Goal: Transaction & Acquisition: Purchase product/service

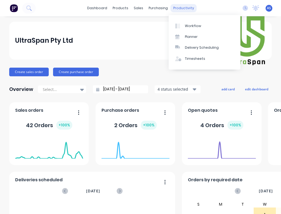
click at [183, 9] on div "productivity" at bounding box center [184, 8] width 26 height 8
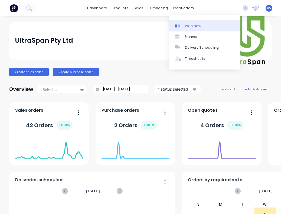
click at [190, 26] on div "Workflow" at bounding box center [193, 26] width 16 height 5
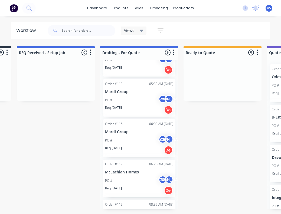
scroll to position [71, 0]
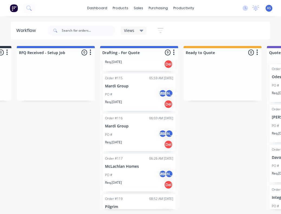
click at [132, 86] on p "Mardi Group" at bounding box center [139, 86] width 68 height 5
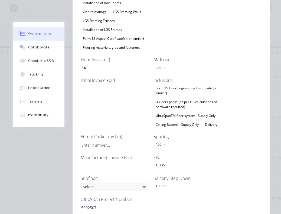
scroll to position [228, 0]
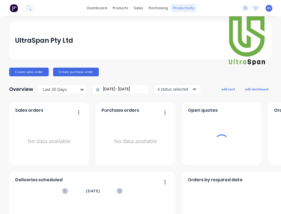
click at [178, 9] on div "productivity" at bounding box center [184, 8] width 26 height 8
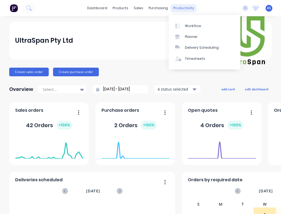
click at [180, 9] on div "productivity" at bounding box center [184, 8] width 26 height 8
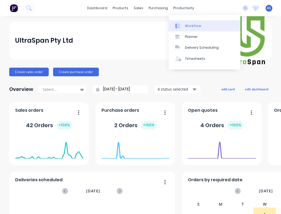
click at [193, 27] on div "Workflow" at bounding box center [193, 26] width 16 height 5
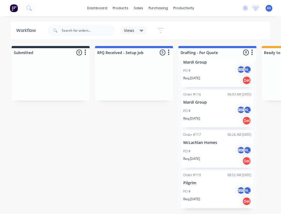
scroll to position [96, 0]
click at [198, 107] on div "PO # AS [PERSON_NAME]" at bounding box center [217, 111] width 68 height 10
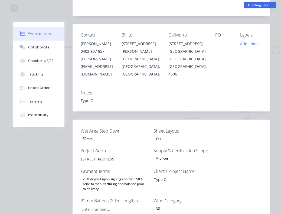
scroll to position [0, 0]
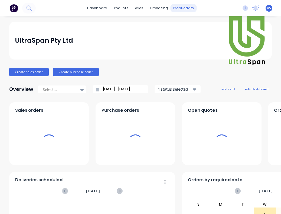
click at [181, 10] on div "productivity" at bounding box center [184, 8] width 26 height 8
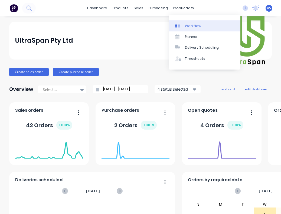
click at [189, 26] on div "Workflow" at bounding box center [193, 26] width 16 height 5
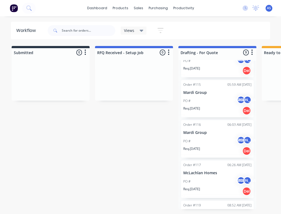
scroll to position [65, 0]
click at [204, 101] on div "PO # AS [PERSON_NAME]" at bounding box center [217, 101] width 68 height 10
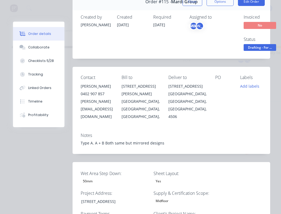
scroll to position [0, 0]
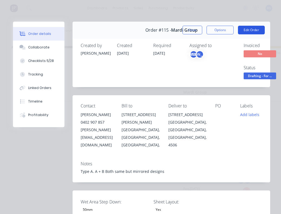
click at [251, 30] on button "Edit Order" at bounding box center [251, 30] width 27 height 9
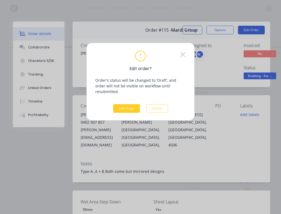
click at [124, 104] on button "Edit Order" at bounding box center [126, 108] width 27 height 9
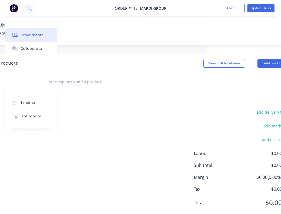
scroll to position [382, 95]
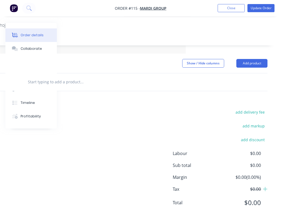
click at [253, 59] on button "Add product" at bounding box center [251, 63] width 31 height 9
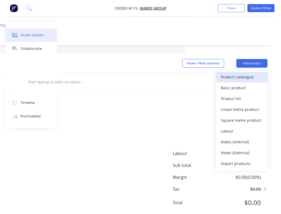
drag, startPoint x: 277, startPoint y: 147, endPoint x: 236, endPoint y: 62, distance: 93.6
click at [236, 73] on div "Product catalogue" at bounding box center [242, 77] width 42 height 8
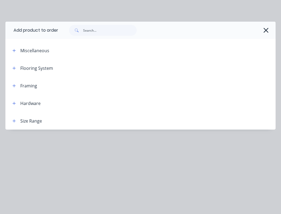
click at [15, 68] on icon "button" at bounding box center [13, 68] width 3 height 4
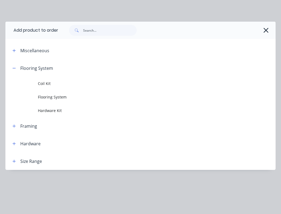
click at [49, 97] on span "Flooring System" at bounding box center [133, 97] width 190 height 6
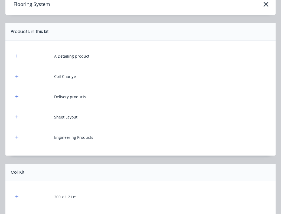
scroll to position [33, 0]
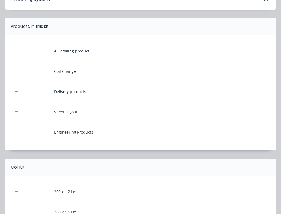
click at [17, 50] on icon "button" at bounding box center [16, 51] width 3 height 4
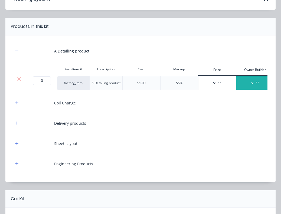
click at [158, 68] on div "Cost" at bounding box center [141, 69] width 38 height 11
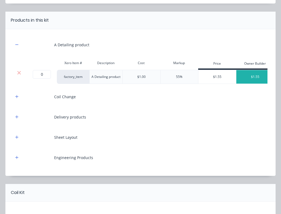
scroll to position [48, 0]
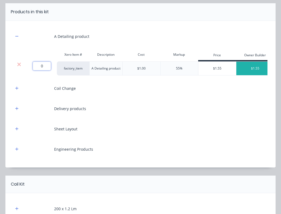
click at [43, 67] on input "0" at bounding box center [42, 66] width 18 height 9
type input "319.6"
click at [112, 82] on div "Coil Change" at bounding box center [141, 88] width 254 height 15
click at [17, 89] on icon "button" at bounding box center [16, 88] width 3 height 3
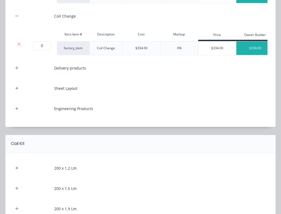
scroll to position [121, 0]
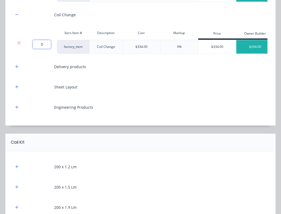
click at [43, 46] on input "0" at bounding box center [42, 44] width 18 height 9
click at [44, 45] on input "0" at bounding box center [42, 44] width 18 height 9
drag, startPoint x: 46, startPoint y: 45, endPoint x: 37, endPoint y: 45, distance: 9.7
click at [37, 45] on input "0" at bounding box center [42, 44] width 18 height 9
type input "4"
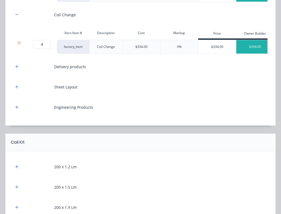
click at [42, 60] on div at bounding box center [36, 66] width 27 height 15
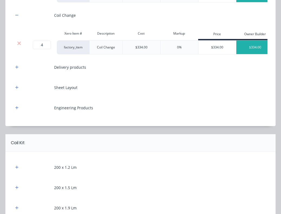
scroll to position [121, 0]
click at [18, 66] on icon "button" at bounding box center [16, 67] width 3 height 4
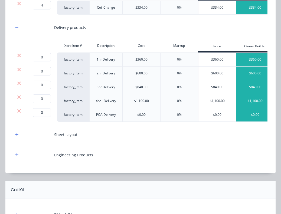
scroll to position [161, 0]
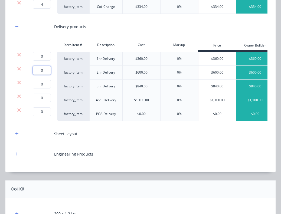
click at [44, 70] on input "0" at bounding box center [42, 70] width 18 height 9
type input "1"
click at [187, 136] on div "Sheet Layout" at bounding box center [141, 133] width 254 height 15
click at [21, 55] on div at bounding box center [19, 54] width 10 height 5
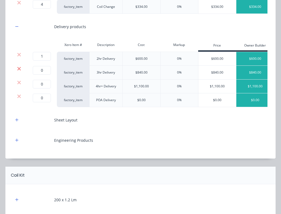
click at [19, 68] on icon at bounding box center [19, 68] width 4 height 5
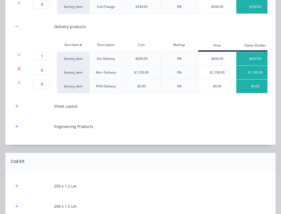
click at [18, 71] on icon at bounding box center [19, 68] width 4 height 5
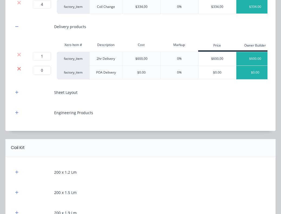
click at [18, 70] on icon at bounding box center [19, 69] width 4 height 4
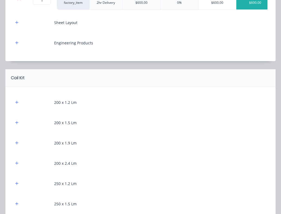
scroll to position [209, 0]
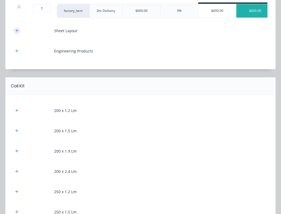
click at [18, 30] on icon "button" at bounding box center [16, 31] width 3 height 4
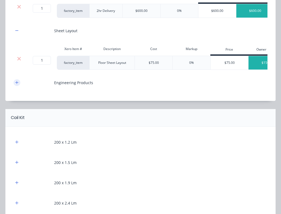
click at [17, 83] on icon "button" at bounding box center [16, 83] width 3 height 4
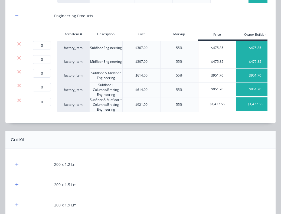
scroll to position [284, 0]
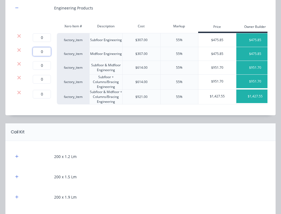
click at [45, 51] on input "0" at bounding box center [42, 51] width 18 height 9
type input "1"
click at [19, 64] on icon at bounding box center [19, 64] width 4 height 4
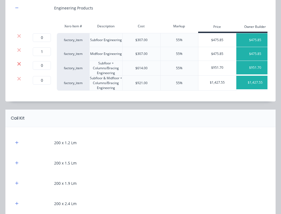
click at [19, 64] on icon at bounding box center [19, 63] width 4 height 5
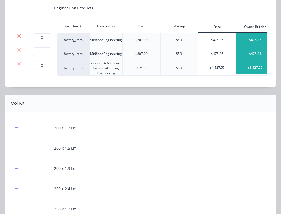
click at [19, 37] on icon at bounding box center [19, 36] width 4 height 4
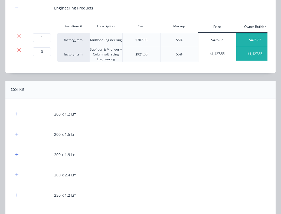
click at [20, 50] on icon at bounding box center [19, 49] width 4 height 5
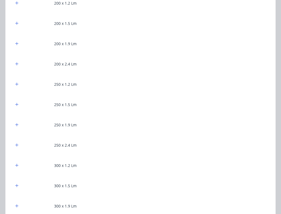
scroll to position [381, 0]
click at [16, 83] on icon "button" at bounding box center [16, 83] width 3 height 4
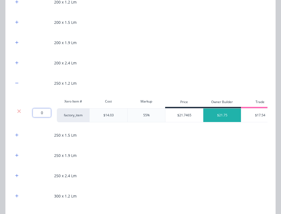
click at [45, 114] on input "0" at bounding box center [42, 113] width 18 height 9
type input "37.1"
click at [165, 57] on div "200 x 2.4 Lm" at bounding box center [141, 63] width 254 height 15
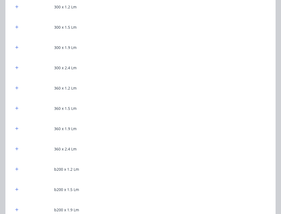
scroll to position [572, 0]
click at [17, 45] on icon "button" at bounding box center [16, 46] width 3 height 4
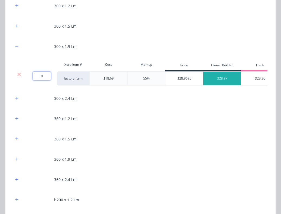
click at [45, 77] on input "0" at bounding box center [42, 76] width 18 height 9
type input "59.4"
click at [219, 114] on div "360 x 1.2 Lm" at bounding box center [141, 118] width 254 height 15
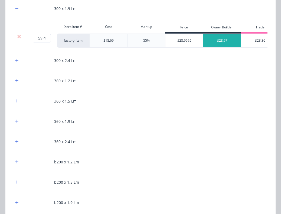
scroll to position [612, 0]
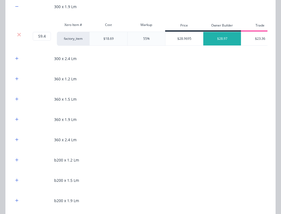
click at [16, 78] on icon "button" at bounding box center [16, 79] width 3 height 4
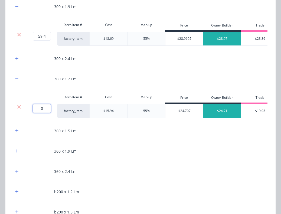
click at [44, 109] on input "0" at bounding box center [42, 108] width 18 height 9
type input "45.3"
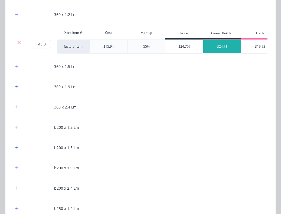
scroll to position [680, 0]
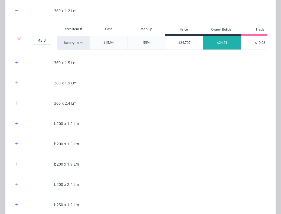
click at [16, 63] on icon "button" at bounding box center [16, 62] width 3 height 3
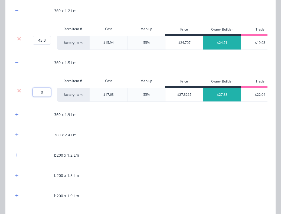
click at [46, 94] on input "0" at bounding box center [42, 92] width 18 height 9
type input "127.20"
click at [210, 130] on div "360 x 2.4 Lm" at bounding box center [141, 135] width 254 height 15
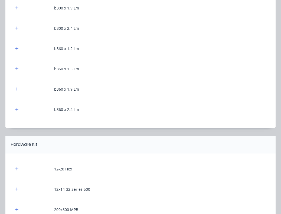
scroll to position [1035, 0]
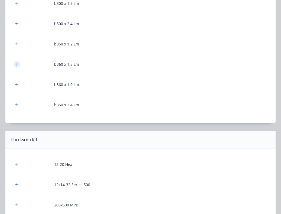
click at [17, 64] on icon "button" at bounding box center [16, 64] width 3 height 3
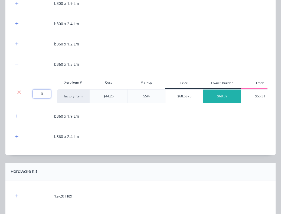
click at [41, 96] on input "0" at bounding box center [42, 94] width 18 height 9
type input "25.3"
click at [130, 131] on div "b360 x 2.4 Lm" at bounding box center [141, 136] width 254 height 15
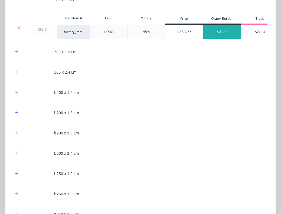
scroll to position [764, 0]
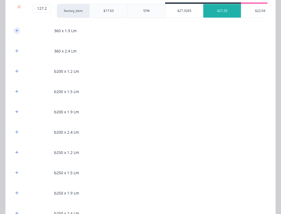
click at [17, 31] on icon "button" at bounding box center [16, 31] width 3 height 4
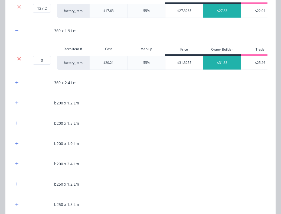
click at [20, 58] on icon at bounding box center [19, 59] width 4 height 4
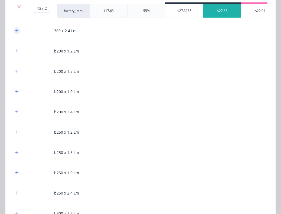
click at [16, 31] on icon "button" at bounding box center [16, 30] width 3 height 3
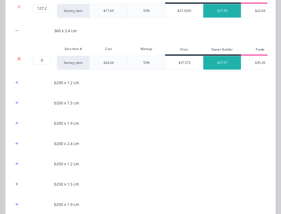
click at [19, 60] on icon at bounding box center [19, 58] width 4 height 5
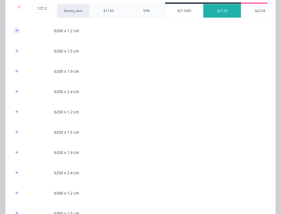
click at [17, 32] on icon "button" at bounding box center [16, 30] width 3 height 3
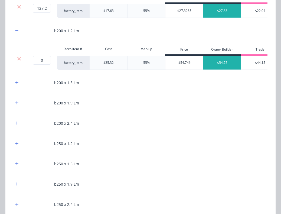
click at [21, 58] on icon at bounding box center [19, 58] width 4 height 5
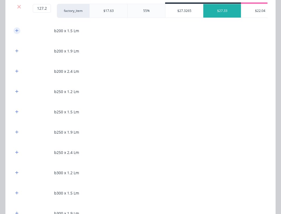
click at [17, 32] on icon "button" at bounding box center [16, 30] width 3 height 3
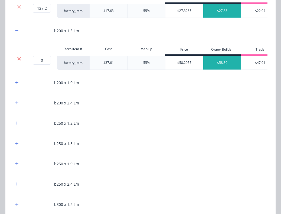
click at [20, 59] on icon at bounding box center [19, 58] width 4 height 5
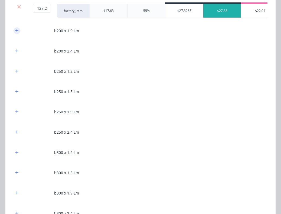
click at [18, 30] on icon "button" at bounding box center [16, 31] width 3 height 4
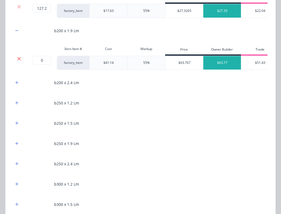
click at [19, 59] on icon at bounding box center [19, 59] width 4 height 4
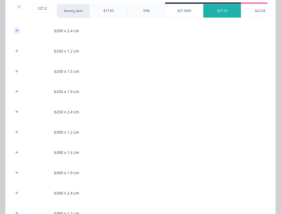
click at [17, 30] on icon "button" at bounding box center [16, 31] width 3 height 4
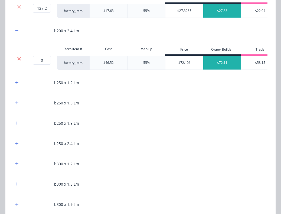
click at [19, 60] on icon at bounding box center [19, 58] width 4 height 5
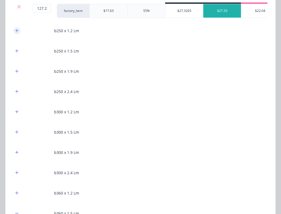
click at [18, 31] on icon "button" at bounding box center [16, 31] width 3 height 4
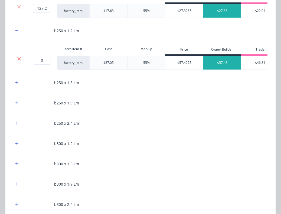
click at [19, 59] on icon at bounding box center [19, 59] width 4 height 4
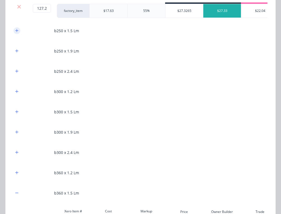
click at [15, 30] on icon "button" at bounding box center [16, 31] width 3 height 4
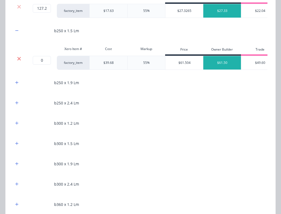
click at [18, 58] on icon at bounding box center [19, 59] width 4 height 4
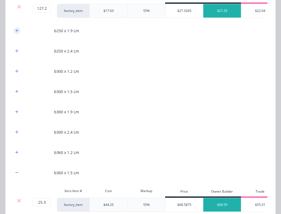
click at [17, 32] on icon "button" at bounding box center [16, 30] width 3 height 3
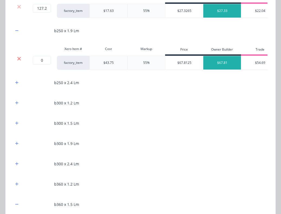
click at [19, 58] on icon at bounding box center [19, 58] width 4 height 5
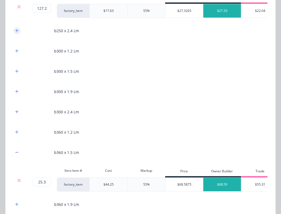
click at [18, 31] on icon "button" at bounding box center [16, 30] width 3 height 3
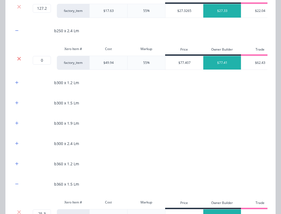
click at [17, 60] on icon at bounding box center [19, 58] width 4 height 5
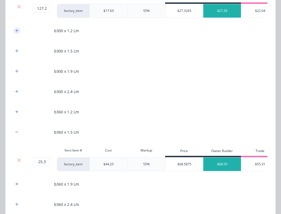
click at [16, 30] on icon "button" at bounding box center [16, 31] width 3 height 4
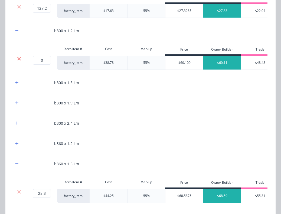
click at [19, 59] on icon at bounding box center [19, 59] width 4 height 4
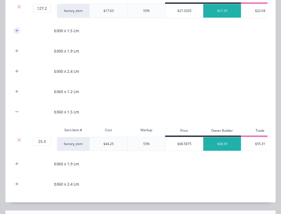
click at [17, 29] on button "button" at bounding box center [17, 30] width 7 height 7
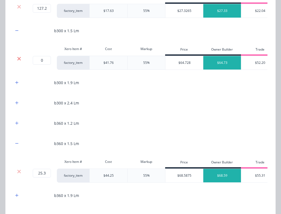
click at [19, 60] on icon at bounding box center [19, 58] width 4 height 5
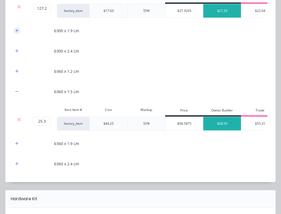
click at [17, 31] on icon "button" at bounding box center [16, 31] width 3 height 4
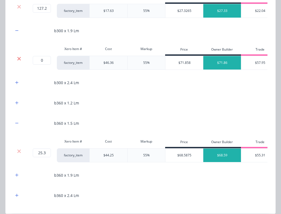
click at [19, 58] on icon at bounding box center [19, 58] width 4 height 5
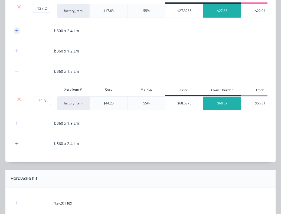
click at [18, 31] on icon "button" at bounding box center [16, 30] width 3 height 3
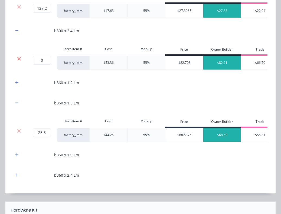
click at [21, 58] on icon at bounding box center [19, 58] width 4 height 5
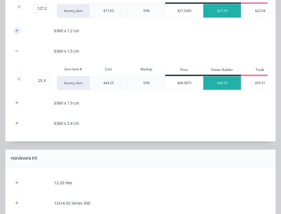
click at [18, 30] on icon "button" at bounding box center [16, 31] width 3 height 4
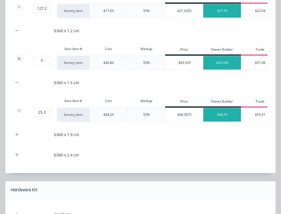
click at [18, 60] on icon at bounding box center [19, 58] width 4 height 5
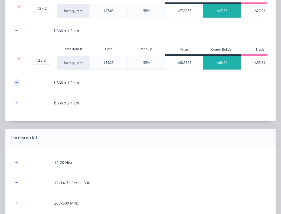
click at [18, 80] on button "button" at bounding box center [17, 82] width 7 height 7
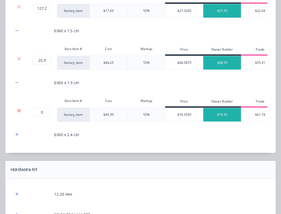
click at [19, 112] on icon at bounding box center [19, 110] width 4 height 5
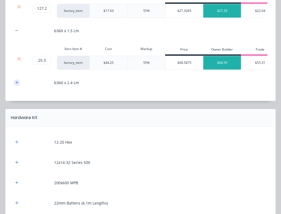
click at [17, 82] on icon "button" at bounding box center [16, 82] width 3 height 3
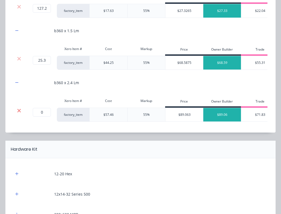
click at [20, 113] on icon at bounding box center [19, 110] width 4 height 5
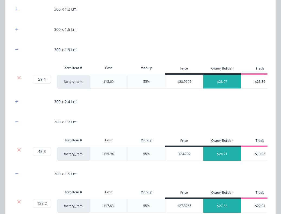
scroll to position [567, 0]
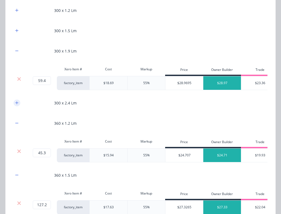
click at [17, 103] on icon "button" at bounding box center [16, 102] width 3 height 3
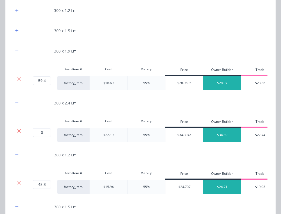
click at [19, 131] on icon at bounding box center [19, 131] width 4 height 4
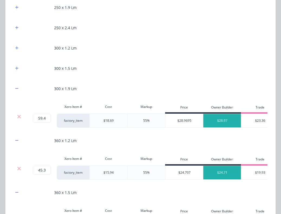
scroll to position [523, 0]
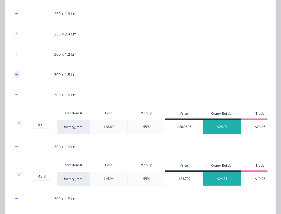
click at [18, 73] on icon "button" at bounding box center [16, 75] width 3 height 4
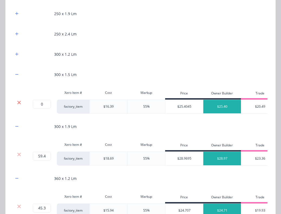
click at [19, 103] on icon at bounding box center [19, 103] width 4 height 4
click at [17, 55] on icon "button" at bounding box center [16, 54] width 3 height 3
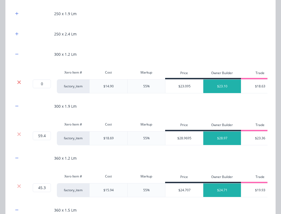
click at [18, 80] on icon at bounding box center [19, 82] width 4 height 5
click at [17, 34] on icon "button" at bounding box center [16, 34] width 3 height 4
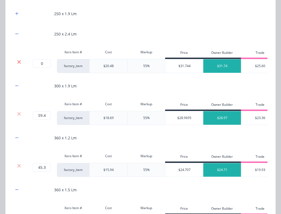
click at [18, 62] on icon at bounding box center [19, 61] width 4 height 5
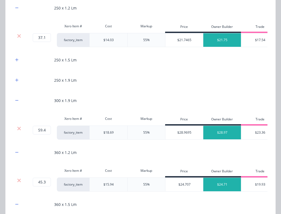
scroll to position [455, 0]
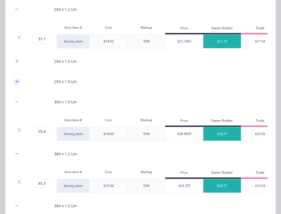
click at [17, 82] on icon "button" at bounding box center [16, 81] width 3 height 3
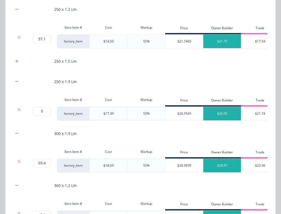
click at [19, 108] on icon at bounding box center [19, 109] width 4 height 5
click at [17, 61] on icon "button" at bounding box center [16, 61] width 3 height 3
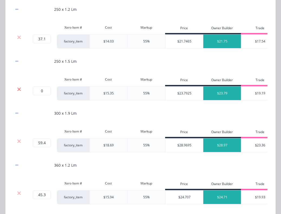
click at [18, 89] on icon at bounding box center [19, 89] width 4 height 5
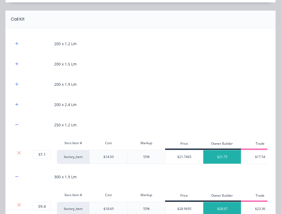
scroll to position [338, 0]
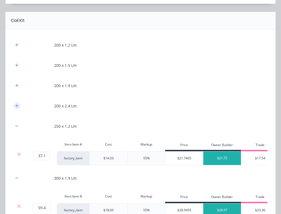
click at [17, 107] on icon "button" at bounding box center [16, 106] width 3 height 4
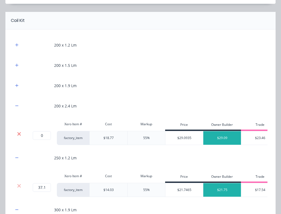
click at [18, 134] on icon at bounding box center [19, 134] width 4 height 4
click at [18, 86] on icon "button" at bounding box center [16, 86] width 3 height 4
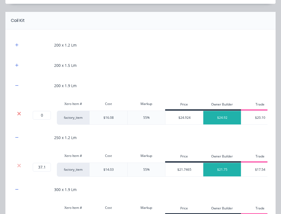
click at [18, 114] on icon at bounding box center [19, 114] width 4 height 4
click at [17, 66] on icon "button" at bounding box center [16, 65] width 3 height 4
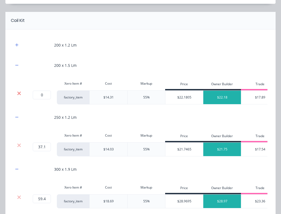
click at [18, 93] on icon at bounding box center [19, 93] width 4 height 5
click at [17, 45] on icon "button" at bounding box center [16, 44] width 3 height 3
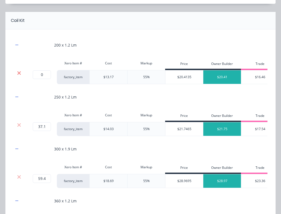
click at [20, 73] on icon at bounding box center [19, 72] width 4 height 5
click at [127, 34] on div "250 x 1.2 Lm Xero Item # Cost Markup Price Owner Builder Trade Volume 37.1 37.1…" at bounding box center [140, 167] width 270 height 274
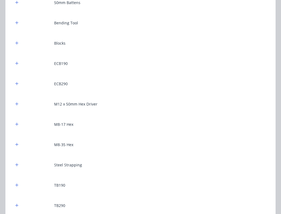
scroll to position [767, 0]
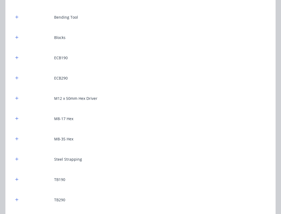
click at [17, 58] on icon "button" at bounding box center [16, 58] width 3 height 4
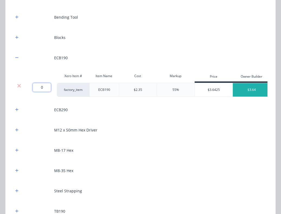
click at [44, 88] on input "0" at bounding box center [42, 87] width 18 height 9
type input "7"
click at [16, 109] on icon "button" at bounding box center [16, 110] width 3 height 4
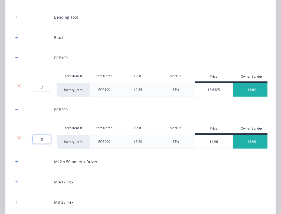
click at [42, 142] on input "0" at bounding box center [42, 139] width 18 height 9
type input "17"
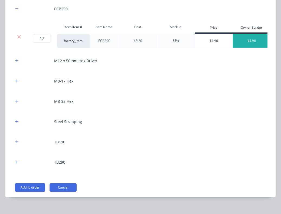
scroll to position [875, 0]
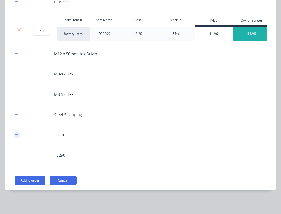
click at [17, 135] on icon "button" at bounding box center [16, 134] width 3 height 3
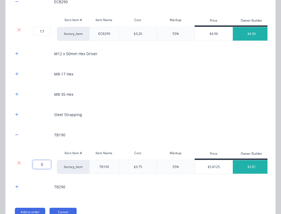
click at [44, 164] on input "0" at bounding box center [42, 164] width 18 height 9
type input "3"
click at [16, 187] on icon "button" at bounding box center [16, 186] width 3 height 3
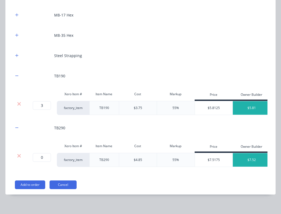
scroll to position [938, 0]
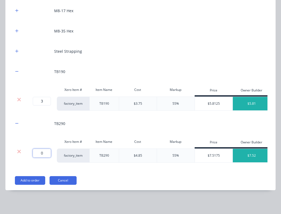
click at [43, 155] on input "0" at bounding box center [42, 153] width 18 height 9
type input "4"
click at [17, 11] on icon "button" at bounding box center [16, 11] width 3 height 4
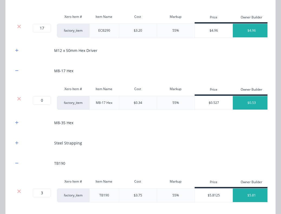
scroll to position [872, 0]
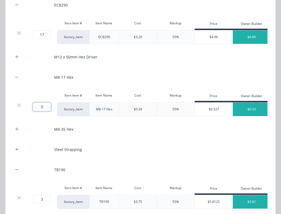
click at [44, 107] on input "0" at bounding box center [42, 107] width 18 height 9
type input "700"
click at [141, 136] on div "M8-35 Hex" at bounding box center [141, 129] width 254 height 15
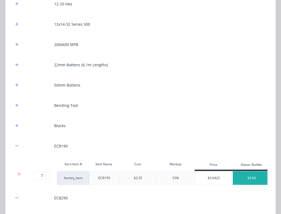
scroll to position [680, 0]
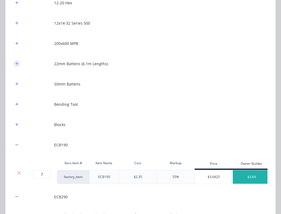
click at [17, 63] on icon "button" at bounding box center [16, 63] width 3 height 3
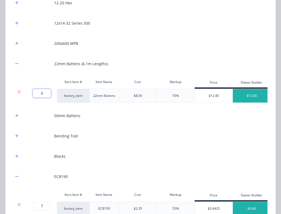
click at [43, 93] on input "0" at bounding box center [42, 93] width 18 height 9
type input "156.40"
click at [18, 116] on icon "button" at bounding box center [16, 115] width 3 height 3
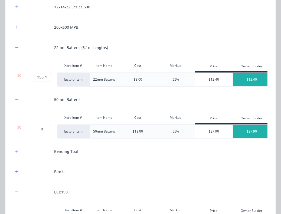
scroll to position [724, 0]
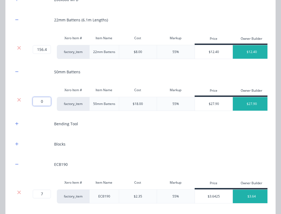
click at [45, 102] on input "0" at bounding box center [42, 101] width 18 height 9
type input "23.100"
click at [123, 121] on div "Bending Tool" at bounding box center [141, 123] width 254 height 15
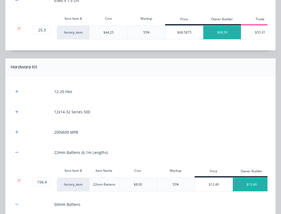
scroll to position [612, 0]
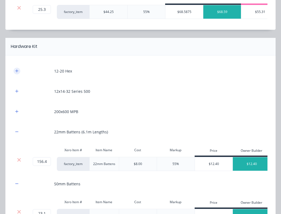
click at [17, 71] on icon "button" at bounding box center [16, 70] width 3 height 3
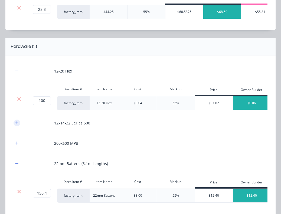
click at [18, 123] on icon "button" at bounding box center [16, 123] width 3 height 4
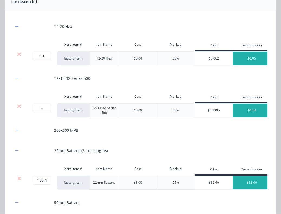
scroll to position [707, 0]
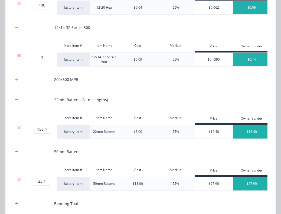
click at [19, 56] on icon at bounding box center [19, 55] width 4 height 5
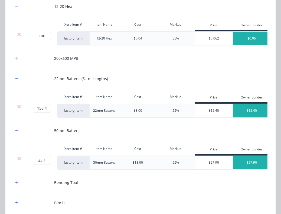
scroll to position [685, 0]
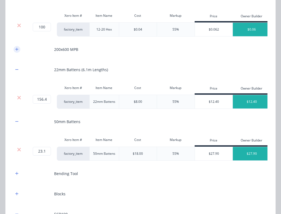
click at [17, 51] on icon "button" at bounding box center [16, 49] width 3 height 4
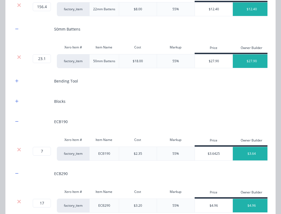
scroll to position [816, 0]
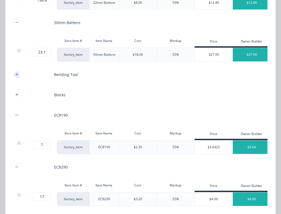
click at [18, 73] on button "button" at bounding box center [17, 74] width 7 height 7
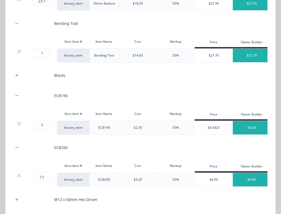
scroll to position [880, 0]
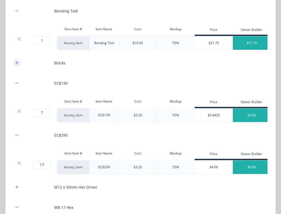
click at [16, 62] on icon "button" at bounding box center [16, 63] width 3 height 4
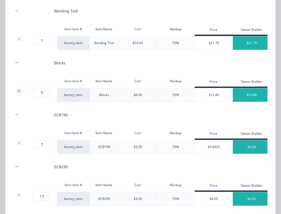
click at [19, 90] on icon at bounding box center [19, 90] width 4 height 5
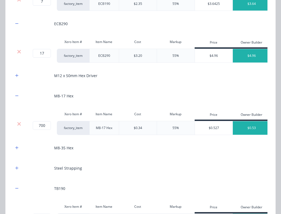
scroll to position [999, 0]
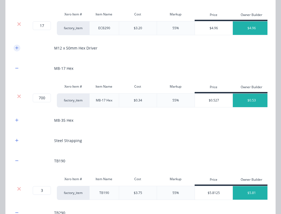
click at [17, 48] on icon "button" at bounding box center [16, 47] width 3 height 3
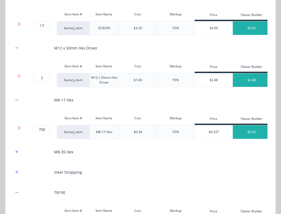
scroll to position [1089, 0]
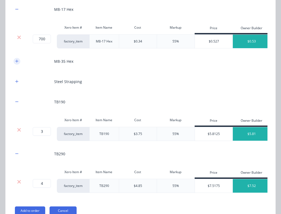
click at [18, 61] on icon "button" at bounding box center [16, 61] width 3 height 4
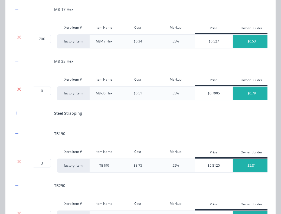
click at [19, 89] on icon at bounding box center [19, 89] width 4 height 4
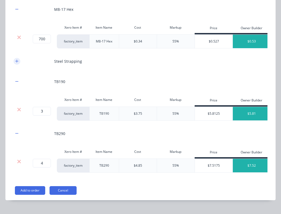
click at [17, 61] on icon "button" at bounding box center [16, 61] width 3 height 3
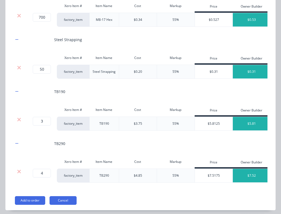
scroll to position [1131, 0]
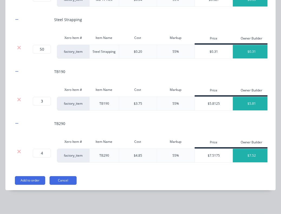
click at [173, 185] on div "Add to order Cancel" at bounding box center [141, 180] width 253 height 9
click at [36, 181] on button "Add to order" at bounding box center [30, 180] width 30 height 9
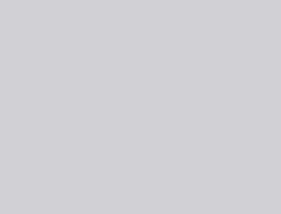
type input "$1.00"
type input "55"
type input "$1.55"
type input "$495.38"
type input "$334.00"
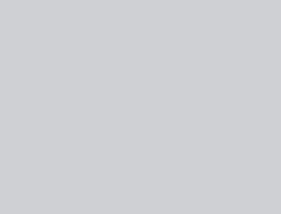
type input "$334.00"
type input "$1,336.00"
type input "$600.00"
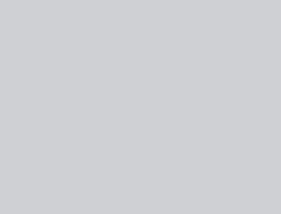
type input "$75.00"
type input "100"
type input "$150.00"
type input "$307.00"
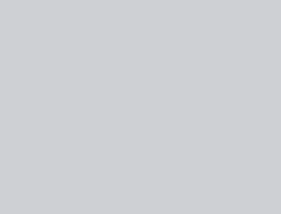
type input "55"
type input "$475.85"
type input "$14.03"
type input "55.02"
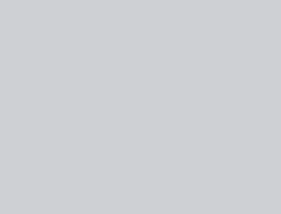
type input "$21.75"
type input "$806.93"
type input "$18.69"
type input "55"
type input "$28.97"
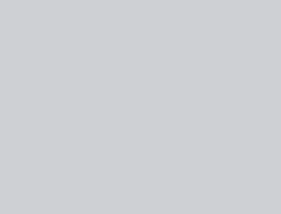
type input "$1,720.82"
type input "$15.94"
type input "55.02"
type input "$24.71"
type input "$1,119.36"
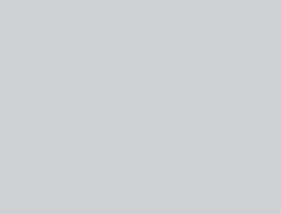
type input "$17.63"
type input "55.02"
type input "$27.33"
type input "$3,476.38"
type input "$44.25"
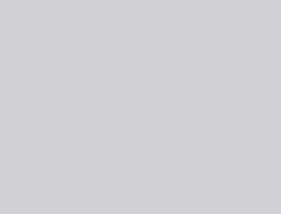
type input "55.01"
type input "$68.59"
type input "$1,735.33"
type input "$0.04"
type input "50"
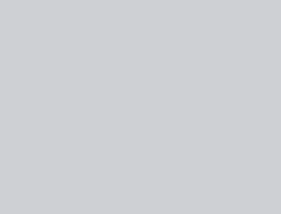
type input "$0.06"
type input "$6.00"
type input "$11.05"
type input "55.02"
type input "$17.13"
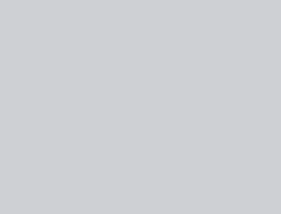
type input "$17.13"
type input "$8.00"
type input "55"
type input "$12.40"
type input "$1,939.36"
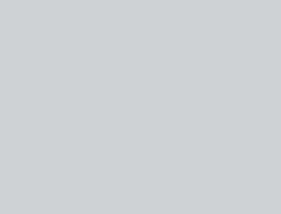
type input "$18.00"
type input "55"
type input "$27.90"
type input "$644.49"
type input "$14.00"
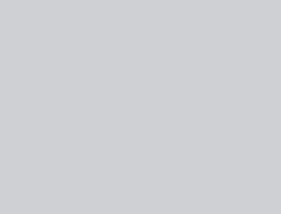
type input "55"
type input "$21.70"
type input "$2.35"
type input "54.89"
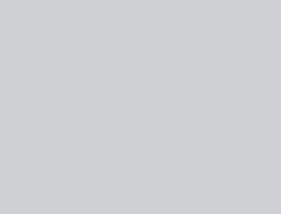
type input "$3.64"
type input "$25.48"
type input "$3.20"
type input "55"
type input "$4.96"
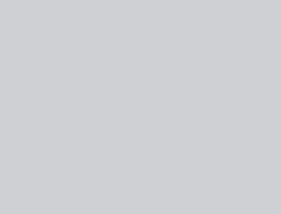
type input "$84.32"
type input "$1.60"
type input "55"
type input "$2.48"
type input "$4.96"
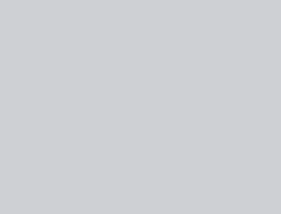
type input "$0.34"
type input "55.88"
type input "$0.53"
type input "$371.00"
type input "$0.20"
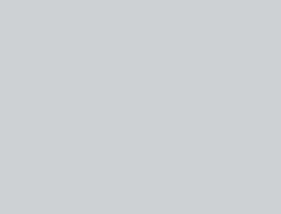
type input "55"
type input "$0.31"
type input "$15.50"
type input "$3.75"
type input "54.93"
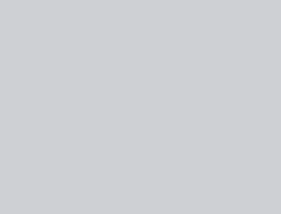
type input "$5.81"
type input "$17.43"
type input "$4.85"
type input "55.05"
type input "$7.52"
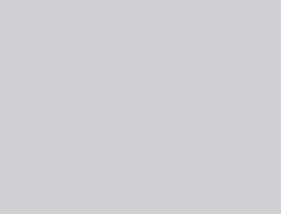
type input "$30.08"
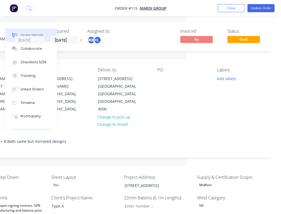
scroll to position [0, 95]
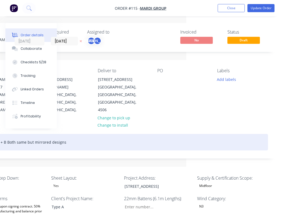
click at [115, 134] on div "Type A. A + B Both same but mirrored designs" at bounding box center [123, 142] width 290 height 17
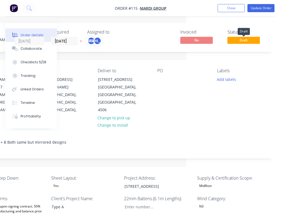
click at [242, 41] on span "Draft" at bounding box center [243, 40] width 32 height 7
click at [263, 7] on button "Update Order" at bounding box center [261, 8] width 27 height 8
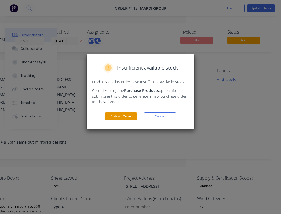
click at [126, 116] on button "Submit Order" at bounding box center [121, 116] width 32 height 8
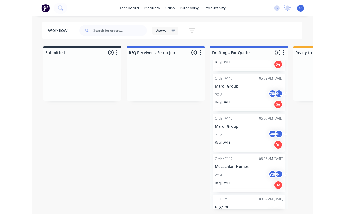
scroll to position [71, 0]
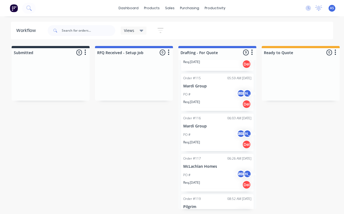
click at [229, 123] on div "Order #116 06:03 AM [DATE] Mardi Group PO # AS [PERSON_NAME]. [DATE] Del" at bounding box center [217, 133] width 73 height 38
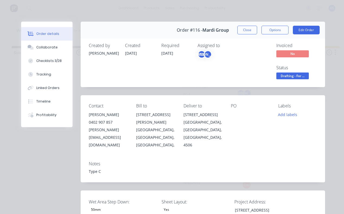
type input "88"
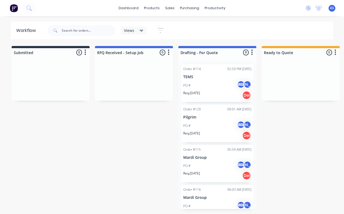
click at [214, 160] on div "Order #115 05:59 AM [DATE] Mardi Group PO # AS JO Req. [DATE] Del" at bounding box center [217, 164] width 73 height 38
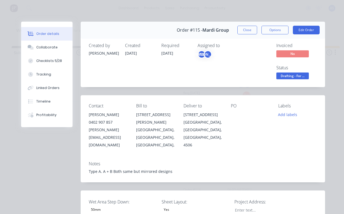
type input "84"
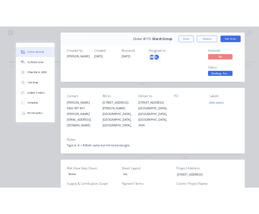
scroll to position [11, 0]
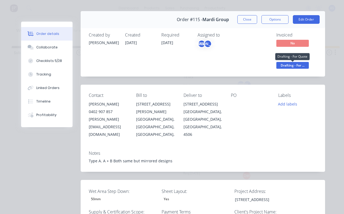
click at [281, 65] on span "Drafting - For ..." at bounding box center [293, 65] width 32 height 7
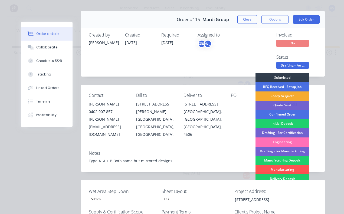
click at [281, 96] on div "Ready to Quote" at bounding box center [283, 96] width 54 height 9
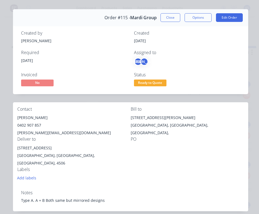
scroll to position [0, 0]
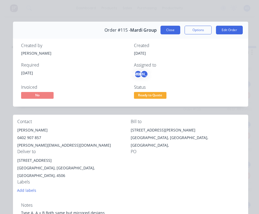
click at [170, 30] on button "Close" at bounding box center [171, 30] width 20 height 9
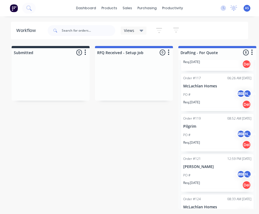
scroll to position [112, 0]
click at [258, 44] on div "Workflow Views Save new view None (Default) edit Orders edit Show/Hide statuses…" at bounding box center [129, 118] width 259 height 193
click at [205, 97] on div "PO # AS [PERSON_NAME]" at bounding box center [217, 94] width 68 height 10
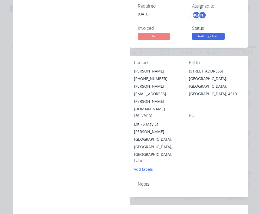
scroll to position [0, 0]
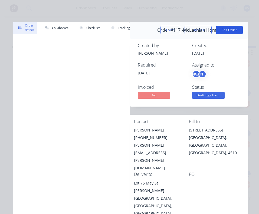
click at [228, 31] on button "Edit Order" at bounding box center [229, 30] width 27 height 9
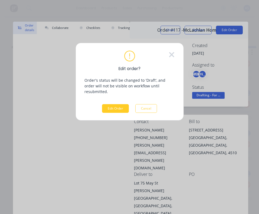
click at [121, 105] on button "Edit Order" at bounding box center [115, 108] width 27 height 9
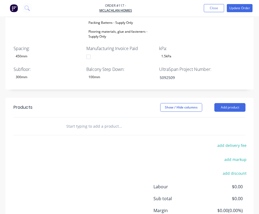
scroll to position [501, 0]
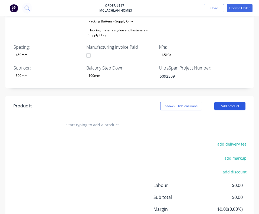
click at [225, 102] on button "Add product" at bounding box center [229, 106] width 31 height 9
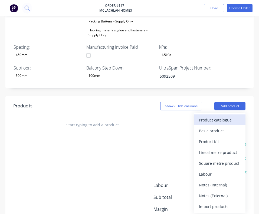
click at [214, 116] on div "Product catalogue" at bounding box center [220, 120] width 42 height 8
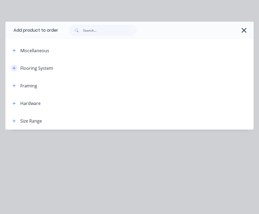
click at [15, 68] on icon "button" at bounding box center [13, 68] width 3 height 4
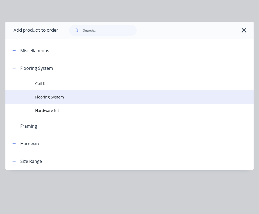
click at [50, 97] on span "Flooring System" at bounding box center [122, 97] width 175 height 6
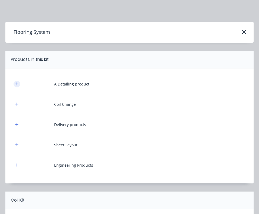
click at [17, 84] on icon "button" at bounding box center [16, 83] width 3 height 3
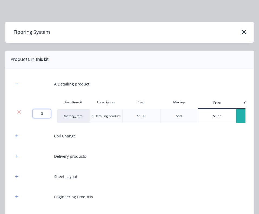
click at [43, 114] on input "0" at bounding box center [42, 113] width 18 height 9
type input "727.8"
click at [17, 137] on icon "button" at bounding box center [16, 135] width 3 height 3
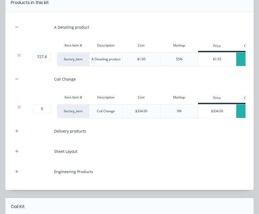
scroll to position [58, 0]
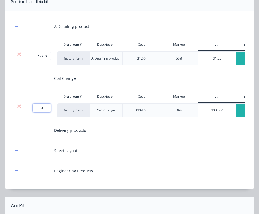
click at [42, 109] on input "0" at bounding box center [42, 108] width 18 height 9
type input "2"
click at [17, 130] on icon "button" at bounding box center [16, 130] width 3 height 3
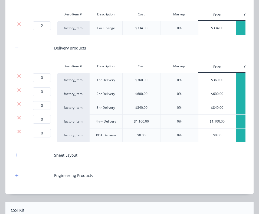
scroll to position [142, 0]
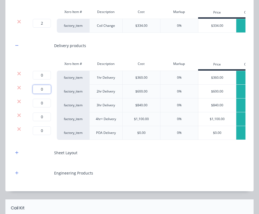
click at [41, 90] on input "0" at bounding box center [42, 89] width 18 height 9
type input "1"
click at [19, 100] on icon at bounding box center [19, 102] width 4 height 4
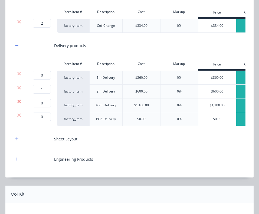
click at [19, 102] on icon at bounding box center [19, 102] width 4 height 4
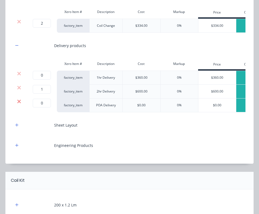
click at [19, 102] on icon at bounding box center [19, 102] width 4 height 4
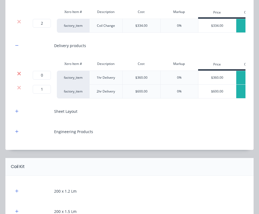
click at [19, 74] on icon at bounding box center [19, 74] width 4 height 4
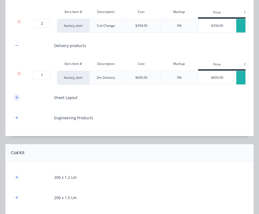
click at [18, 98] on icon "button" at bounding box center [16, 97] width 3 height 3
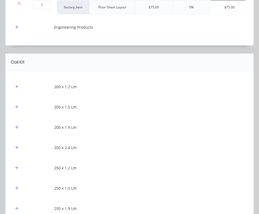
scroll to position [265, 0]
click at [18, 27] on icon "button" at bounding box center [16, 26] width 3 height 3
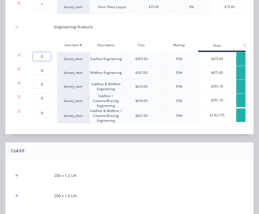
click at [45, 56] on input "0" at bounding box center [42, 56] width 18 height 9
type input "1"
click at [89, 149] on div at bounding box center [139, 151] width 229 height 6
click at [19, 70] on icon at bounding box center [19, 69] width 4 height 4
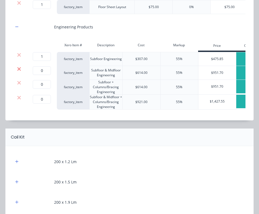
click at [19, 70] on icon at bounding box center [19, 69] width 4 height 4
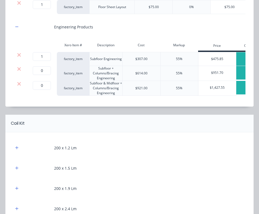
click at [19, 70] on icon at bounding box center [19, 69] width 4 height 4
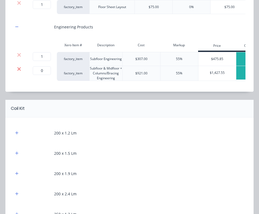
click at [19, 70] on icon at bounding box center [19, 69] width 4 height 4
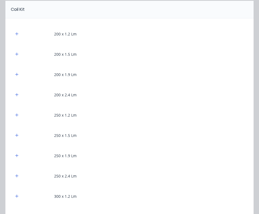
scroll to position [350, 0]
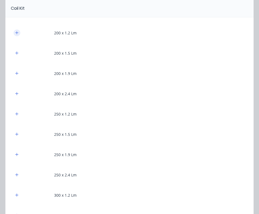
click at [18, 32] on icon "button" at bounding box center [16, 33] width 3 height 4
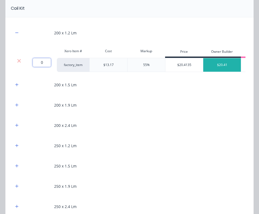
click at [44, 62] on input "0" at bounding box center [42, 62] width 18 height 9
type input "102.7"
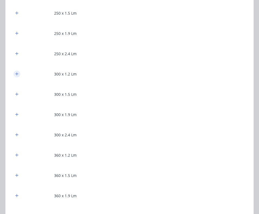
click at [16, 74] on icon "button" at bounding box center [16, 73] width 3 height 3
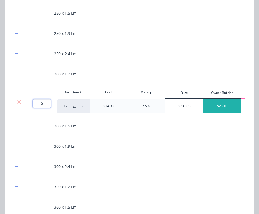
click at [43, 104] on input "0" at bounding box center [42, 103] width 18 height 9
type input "462"
click at [127, 67] on div "300 x 1.2 Lm" at bounding box center [130, 74] width 232 height 15
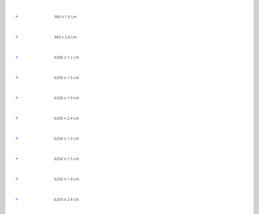
scroll to position [711, 0]
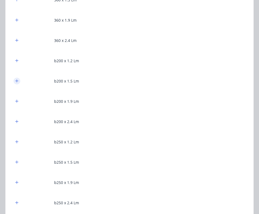
click at [17, 80] on icon "button" at bounding box center [16, 80] width 3 height 3
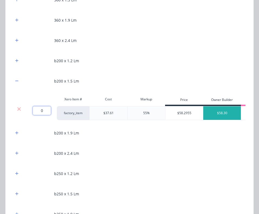
click at [44, 110] on input "0" at bounding box center [42, 110] width 18 height 9
type input "11.250"
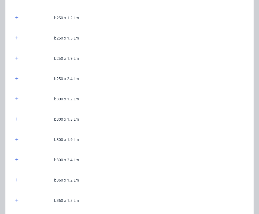
scroll to position [881, 0]
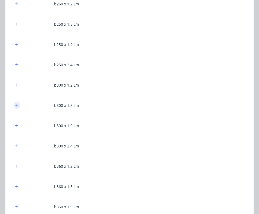
click at [17, 105] on icon "button" at bounding box center [16, 105] width 3 height 3
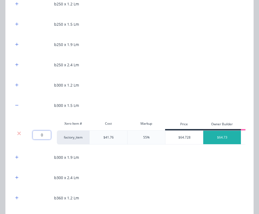
click at [44, 136] on input "0" at bounding box center [42, 135] width 18 height 9
type input "70.300"
click at [176, 47] on div "b250 x 1.9 Lm" at bounding box center [130, 44] width 232 height 15
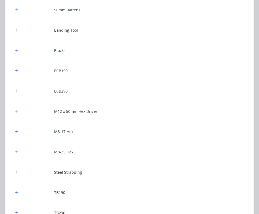
scroll to position [1275, 0]
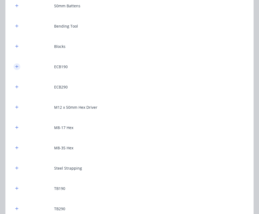
click at [18, 67] on icon "button" at bounding box center [16, 67] width 3 height 4
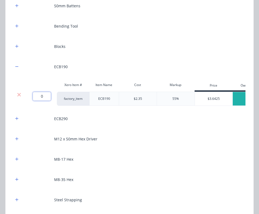
click at [42, 96] on input "0" at bounding box center [42, 96] width 18 height 9
type input "6"
click at [17, 117] on icon "button" at bounding box center [16, 119] width 3 height 4
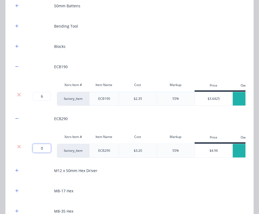
click at [44, 149] on input "0" at bounding box center [42, 148] width 18 height 9
type input "7"
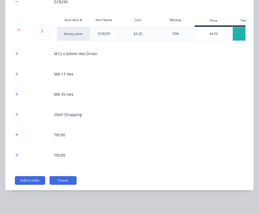
scroll to position [509, 0]
click at [17, 135] on icon "button" at bounding box center [16, 134] width 3 height 3
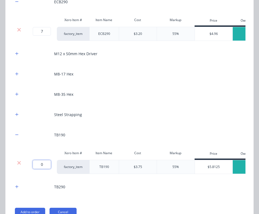
click at [44, 164] on input "0" at bounding box center [42, 164] width 18 height 9
type input "4"
click at [17, 73] on icon "button" at bounding box center [16, 74] width 3 height 4
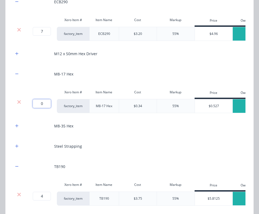
click at [43, 105] on input "0" at bounding box center [42, 103] width 18 height 9
type input "1300"
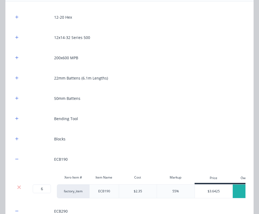
scroll to position [1181, 0]
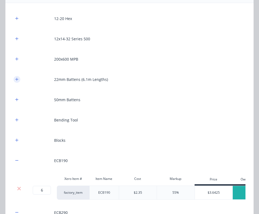
click at [16, 79] on icon "button" at bounding box center [16, 79] width 3 height 4
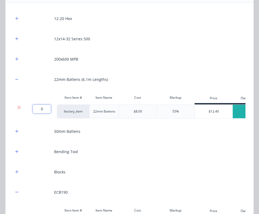
click at [44, 110] on input "0" at bounding box center [42, 109] width 18 height 9
type input "75"
click at [142, 44] on div "12x14-32 Series 500" at bounding box center [130, 38] width 232 height 15
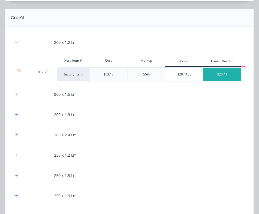
scroll to position [377, 0]
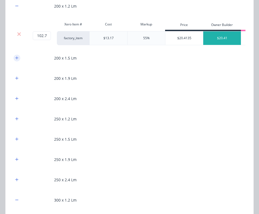
click at [17, 58] on icon "button" at bounding box center [16, 57] width 3 height 3
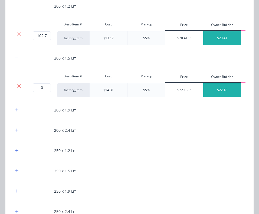
click at [19, 86] on icon at bounding box center [19, 86] width 4 height 4
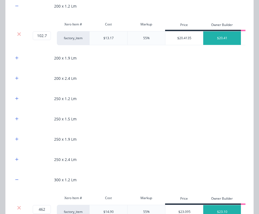
click at [17, 56] on icon "button" at bounding box center [16, 58] width 3 height 4
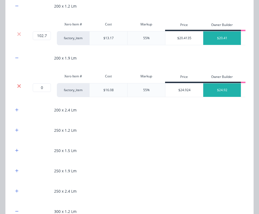
click at [20, 86] on icon at bounding box center [19, 85] width 4 height 5
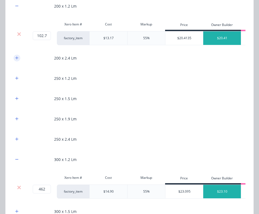
click at [18, 57] on icon "button" at bounding box center [16, 58] width 3 height 4
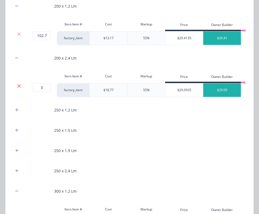
click at [19, 85] on icon at bounding box center [19, 85] width 4 height 5
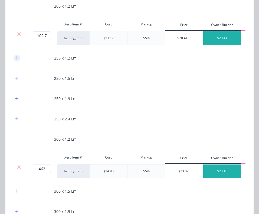
click at [17, 58] on icon "button" at bounding box center [16, 58] width 3 height 4
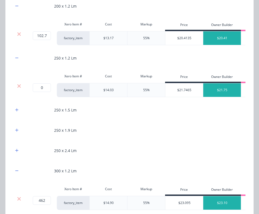
click at [19, 87] on icon at bounding box center [19, 85] width 4 height 5
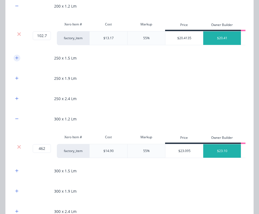
click at [18, 57] on icon "button" at bounding box center [16, 58] width 3 height 4
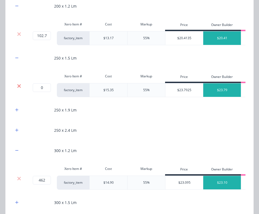
click at [18, 86] on icon at bounding box center [19, 85] width 4 height 5
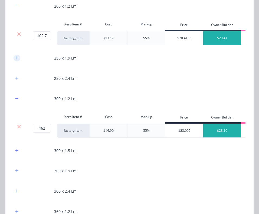
click at [18, 58] on icon "button" at bounding box center [16, 58] width 3 height 4
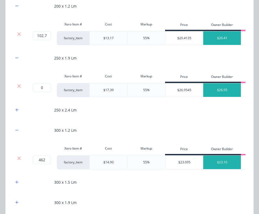
click at [19, 89] on div at bounding box center [19, 90] width 11 height 14
click at [19, 86] on icon at bounding box center [19, 86] width 4 height 4
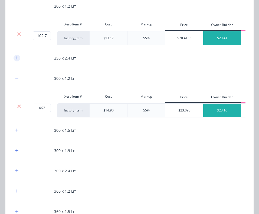
click at [18, 57] on icon "button" at bounding box center [16, 58] width 3 height 4
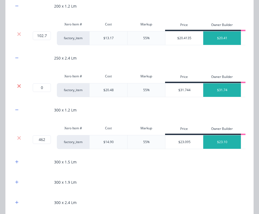
click at [18, 86] on icon at bounding box center [19, 86] width 4 height 4
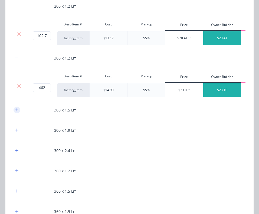
click at [18, 110] on icon "button" at bounding box center [16, 109] width 3 height 3
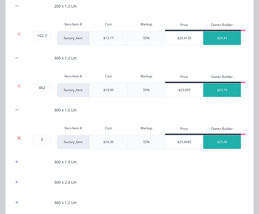
click at [20, 136] on icon at bounding box center [19, 137] width 4 height 5
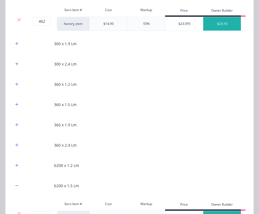
scroll to position [448, 0]
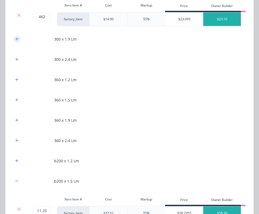
click at [17, 40] on icon "button" at bounding box center [16, 38] width 3 height 3
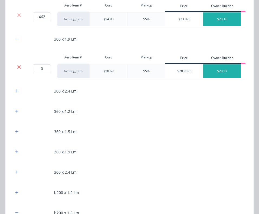
click at [19, 66] on icon at bounding box center [19, 67] width 4 height 4
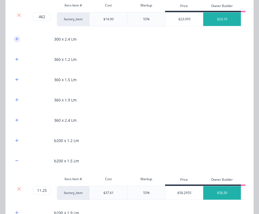
click at [17, 39] on icon "button" at bounding box center [16, 39] width 3 height 4
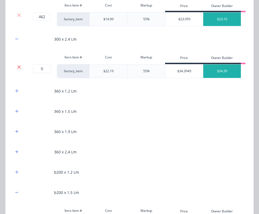
click at [19, 67] on icon at bounding box center [19, 67] width 4 height 4
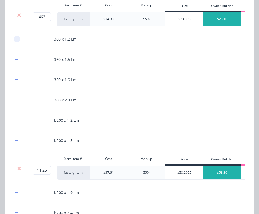
click at [18, 39] on icon "button" at bounding box center [16, 39] width 3 height 4
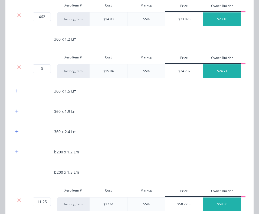
click at [19, 67] on icon at bounding box center [19, 67] width 4 height 4
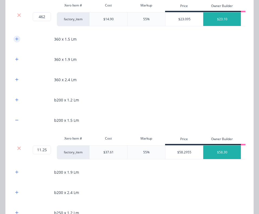
click at [18, 40] on icon "button" at bounding box center [16, 39] width 3 height 4
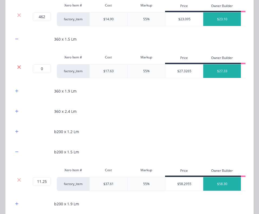
click at [21, 69] on icon at bounding box center [19, 67] width 4 height 4
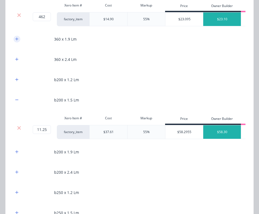
click at [17, 38] on icon "button" at bounding box center [16, 39] width 3 height 4
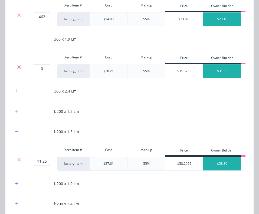
click at [19, 67] on icon at bounding box center [19, 67] width 4 height 4
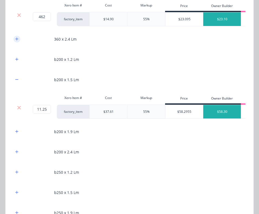
click at [17, 40] on icon "button" at bounding box center [16, 39] width 3 height 4
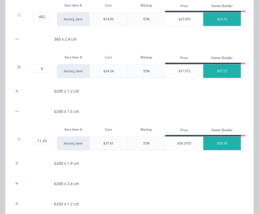
click at [19, 68] on icon at bounding box center [19, 67] width 4 height 4
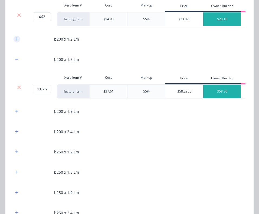
click at [18, 39] on icon "button" at bounding box center [16, 39] width 3 height 4
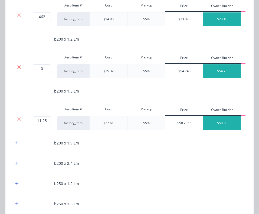
click at [19, 68] on icon at bounding box center [19, 66] width 4 height 5
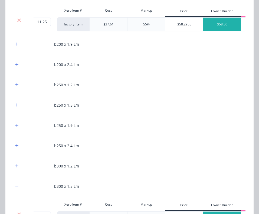
scroll to position [499, 0]
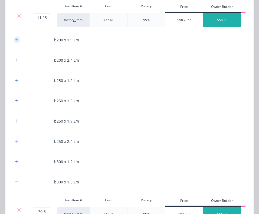
click at [18, 37] on button "button" at bounding box center [17, 40] width 7 height 7
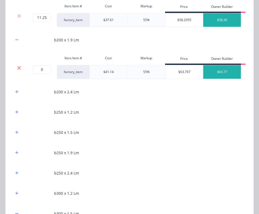
click at [19, 66] on icon at bounding box center [19, 67] width 4 height 5
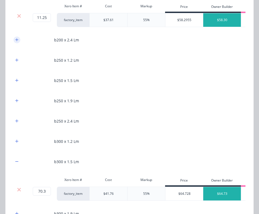
click at [17, 41] on icon "button" at bounding box center [16, 39] width 3 height 3
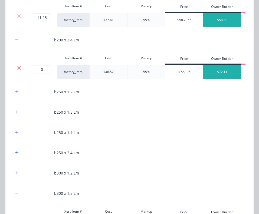
click at [20, 68] on icon at bounding box center [19, 67] width 4 height 5
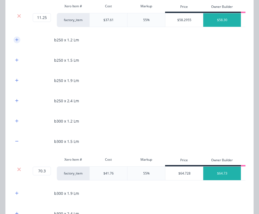
click at [18, 40] on icon "button" at bounding box center [16, 40] width 3 height 4
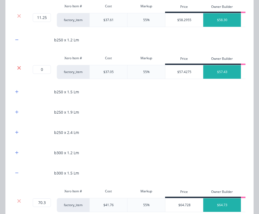
click at [18, 69] on icon at bounding box center [19, 68] width 4 height 4
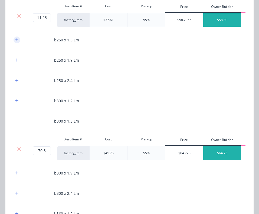
click at [18, 40] on icon "button" at bounding box center [16, 40] width 3 height 4
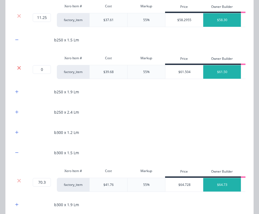
click at [19, 68] on icon at bounding box center [19, 68] width 4 height 4
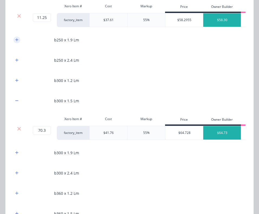
click at [18, 40] on icon "button" at bounding box center [16, 40] width 3 height 4
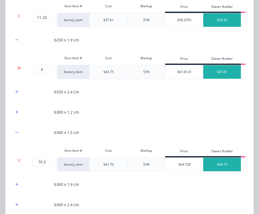
click at [19, 68] on icon at bounding box center [19, 68] width 4 height 4
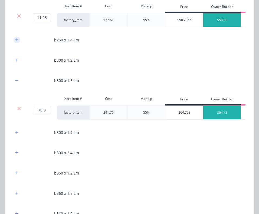
click at [18, 41] on icon "button" at bounding box center [16, 40] width 3 height 4
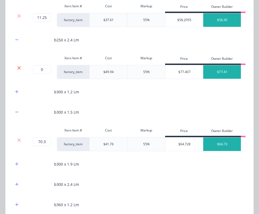
click at [19, 67] on icon at bounding box center [19, 67] width 4 height 5
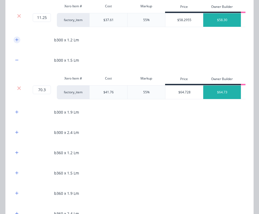
click at [18, 40] on icon "button" at bounding box center [16, 40] width 3 height 4
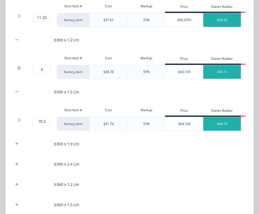
click at [20, 68] on icon at bounding box center [19, 68] width 4 height 4
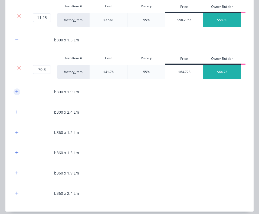
click at [17, 92] on icon "button" at bounding box center [16, 91] width 3 height 3
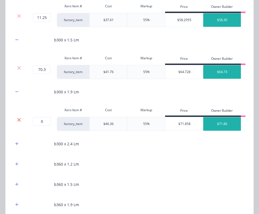
click at [18, 120] on icon at bounding box center [19, 120] width 4 height 4
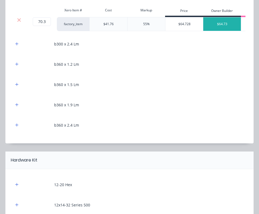
scroll to position [549, 0]
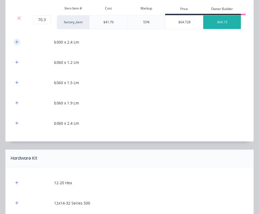
click at [15, 43] on icon "button" at bounding box center [16, 42] width 3 height 4
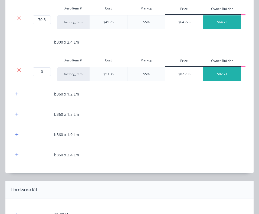
click at [19, 70] on icon at bounding box center [19, 70] width 4 height 4
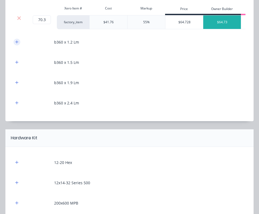
click at [17, 44] on button "button" at bounding box center [17, 42] width 7 height 7
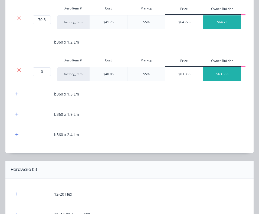
click at [19, 70] on icon at bounding box center [19, 70] width 4 height 4
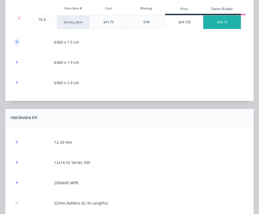
click at [18, 42] on icon "button" at bounding box center [16, 42] width 3 height 4
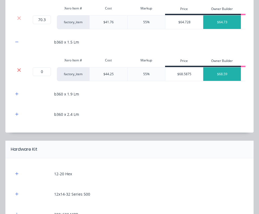
click at [19, 70] on icon at bounding box center [19, 70] width 4 height 4
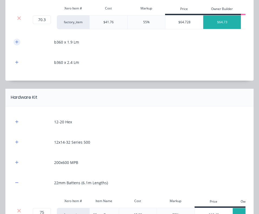
click at [18, 41] on icon "button" at bounding box center [16, 42] width 3 height 4
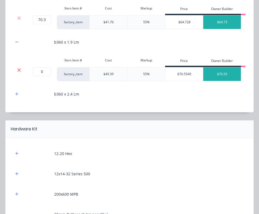
click at [21, 69] on icon at bounding box center [19, 69] width 4 height 5
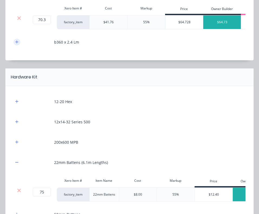
click at [16, 42] on icon "button" at bounding box center [16, 41] width 3 height 3
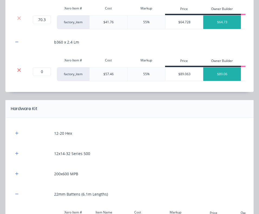
click at [19, 71] on icon at bounding box center [19, 69] width 4 height 5
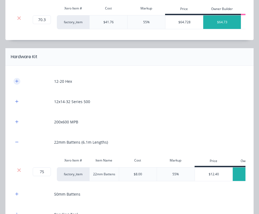
click at [18, 80] on icon "button" at bounding box center [16, 81] width 3 height 4
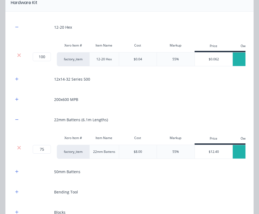
scroll to position [622, 0]
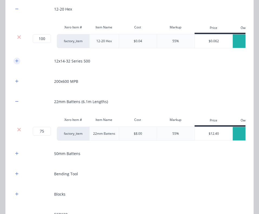
click at [19, 61] on button "button" at bounding box center [17, 61] width 7 height 7
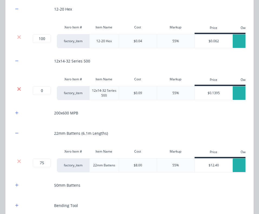
click at [20, 89] on icon at bounding box center [19, 88] width 4 height 5
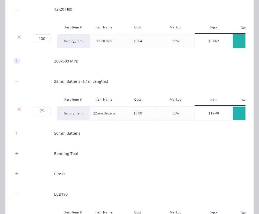
click at [17, 61] on icon "button" at bounding box center [16, 60] width 3 height 3
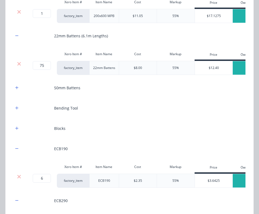
scroll to position [700, 0]
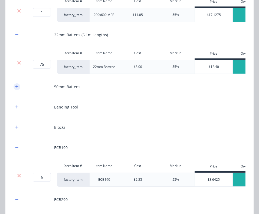
click at [18, 86] on icon "button" at bounding box center [16, 87] width 3 height 4
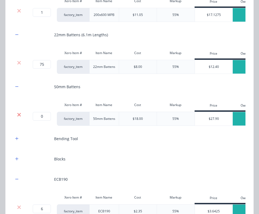
click at [20, 115] on icon at bounding box center [19, 114] width 4 height 5
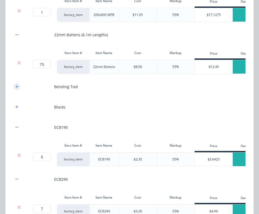
click at [16, 86] on icon "button" at bounding box center [16, 87] width 3 height 4
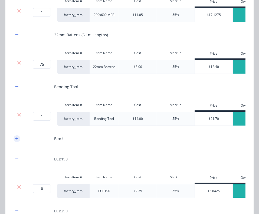
click at [18, 138] on icon "button" at bounding box center [16, 139] width 3 height 4
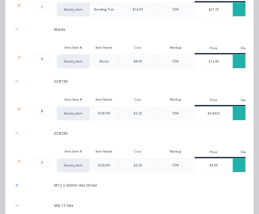
scroll to position [821, 0]
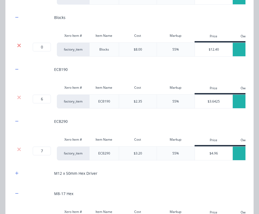
click at [19, 46] on icon at bounding box center [19, 45] width 4 height 5
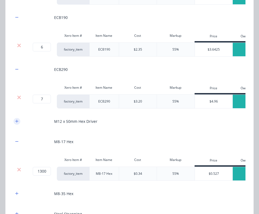
click at [18, 122] on icon "button" at bounding box center [16, 121] width 3 height 4
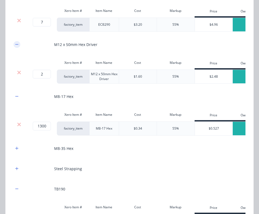
scroll to position [917, 0]
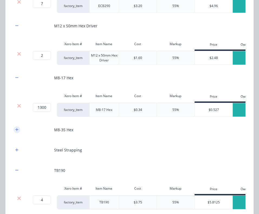
click at [18, 129] on icon "button" at bounding box center [16, 130] width 3 height 4
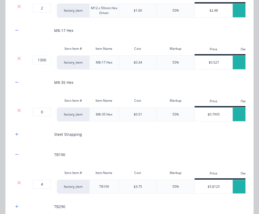
scroll to position [992, 0]
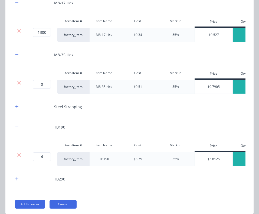
click at [19, 83] on icon at bounding box center [19, 83] width 4 height 4
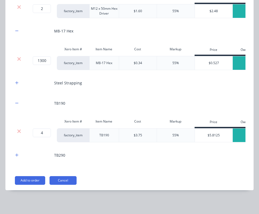
scroll to position [964, 0]
click at [18, 84] on icon "button" at bounding box center [16, 83] width 3 height 4
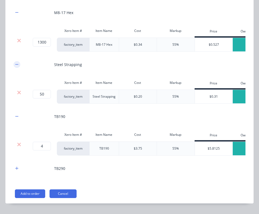
scroll to position [995, 0]
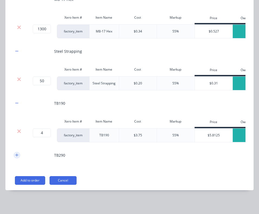
click at [18, 154] on icon "button" at bounding box center [16, 155] width 3 height 4
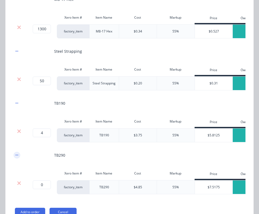
scroll to position [1027, 0]
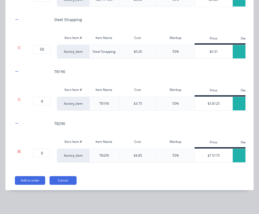
click at [19, 151] on icon at bounding box center [19, 152] width 4 height 4
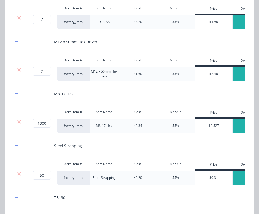
scroll to position [975, 0]
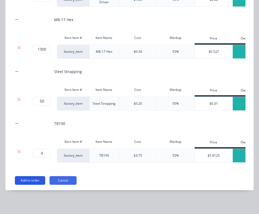
click at [30, 180] on button "Add to order" at bounding box center [30, 180] width 30 height 9
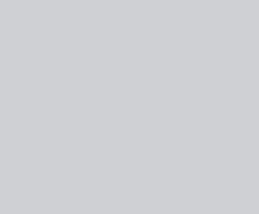
scroll to position [0, 0]
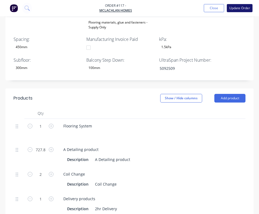
click at [240, 6] on button "Update Order" at bounding box center [240, 8] width 26 height 8
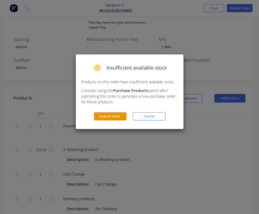
click at [118, 116] on button "Submit Order" at bounding box center [110, 116] width 32 height 8
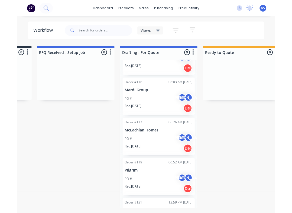
scroll to position [113, 0]
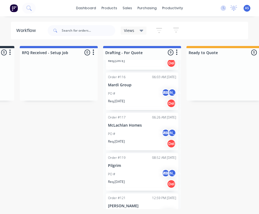
click at [148, 123] on div "Order #117 06:26 AM [DATE] McLachlan Homes PO # AS JO Req. [DATE] Del" at bounding box center [142, 132] width 73 height 38
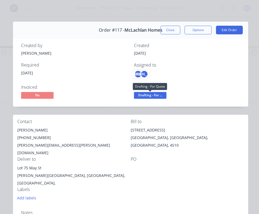
click at [157, 96] on span "Drafting - For ..." at bounding box center [150, 95] width 32 height 7
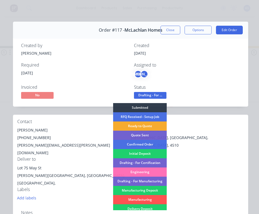
click at [139, 125] on div "Ready to Quote" at bounding box center [140, 126] width 54 height 9
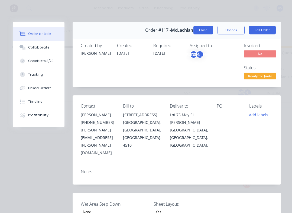
click at [209, 28] on button "Close" at bounding box center [203, 30] width 20 height 9
